Goal: Communication & Community: Share content

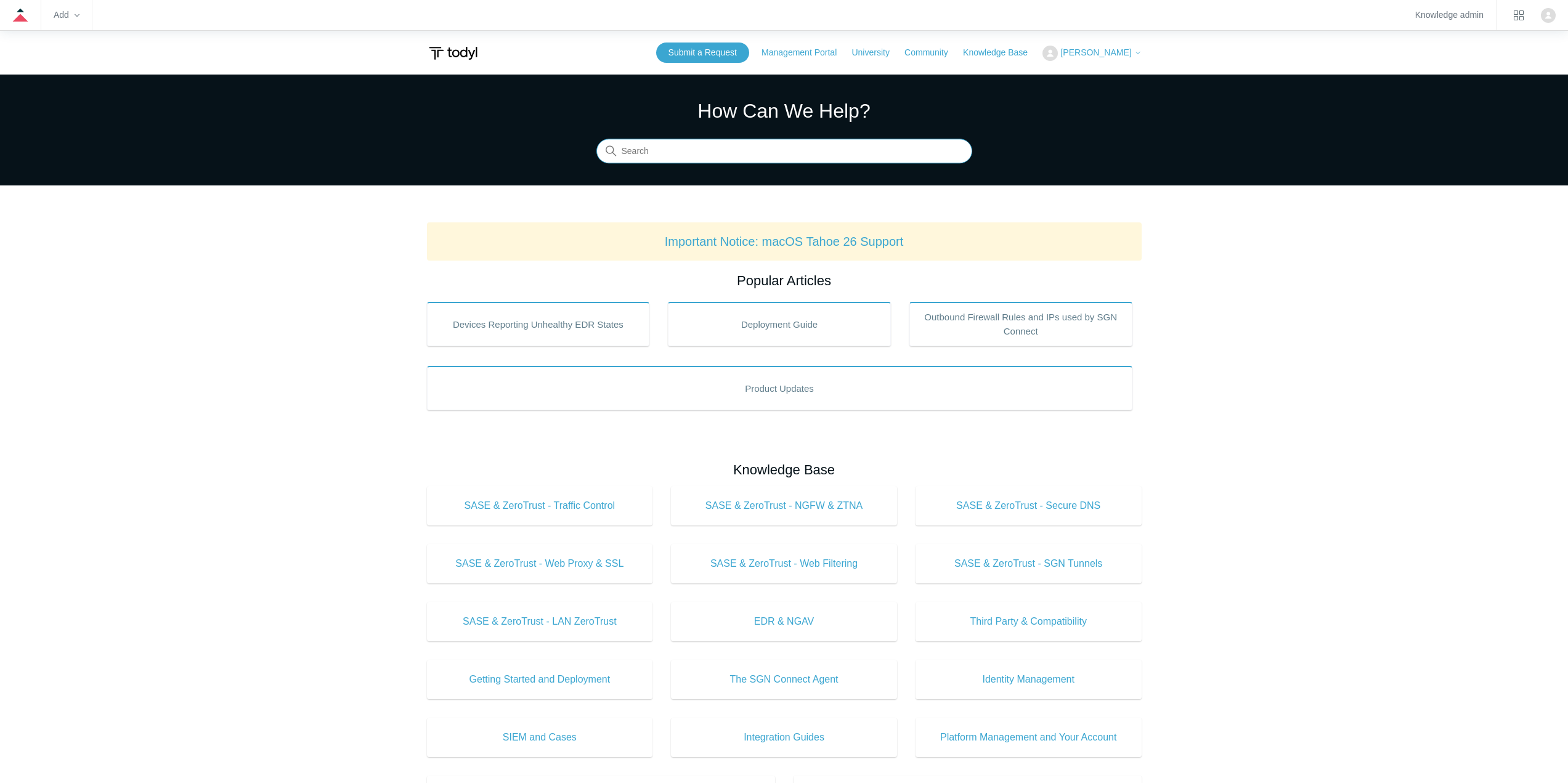
click at [721, 145] on input "Search" at bounding box center [784, 152] width 376 height 25
type input "sophos"
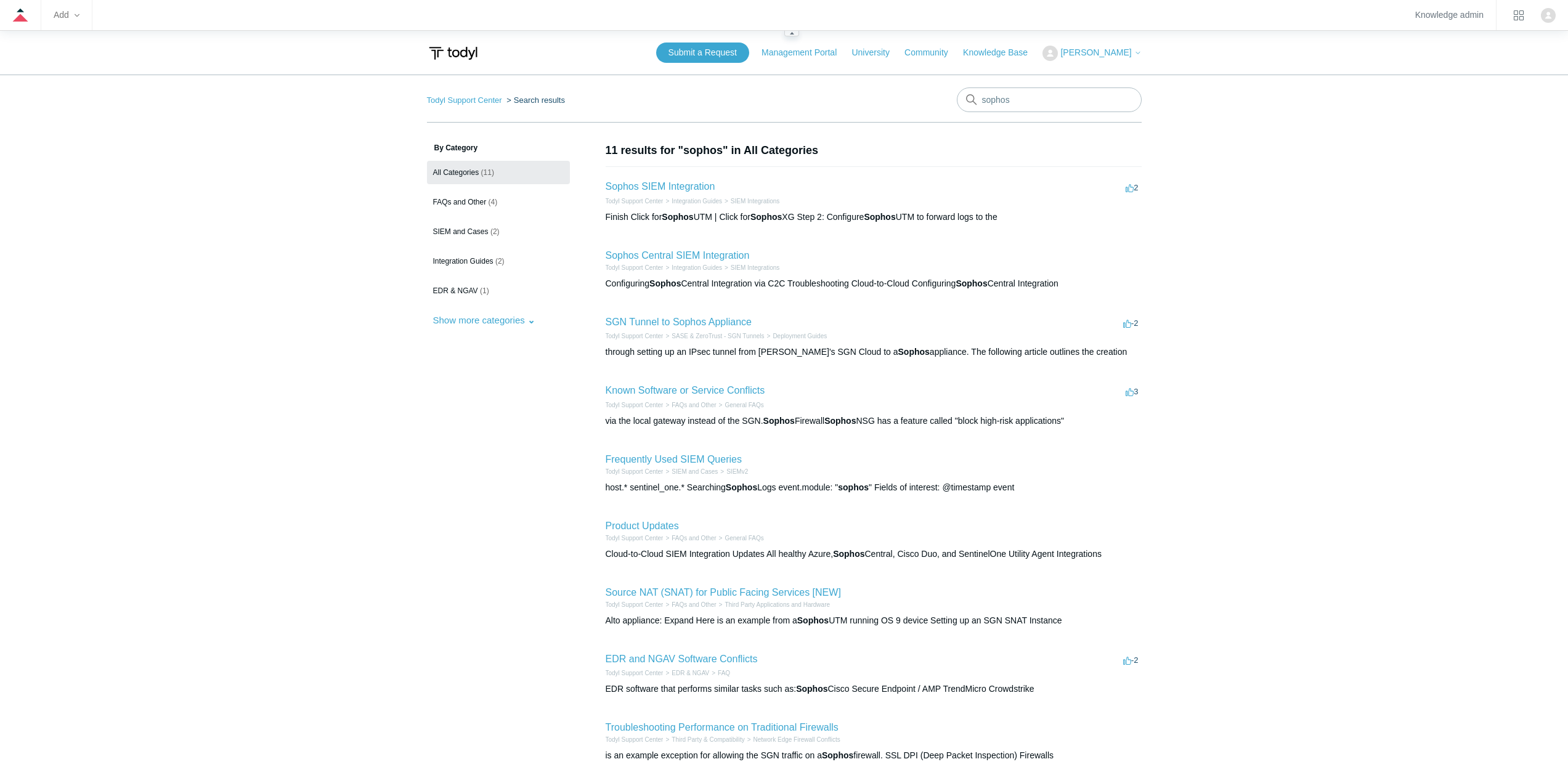
click at [64, 12] on zd-hc-trigger "Add" at bounding box center [66, 15] width 26 height 7
click at [84, 42] on link "Article" at bounding box center [109, 46] width 110 height 25
